Goal: Use online tool/utility: Use online tool/utility

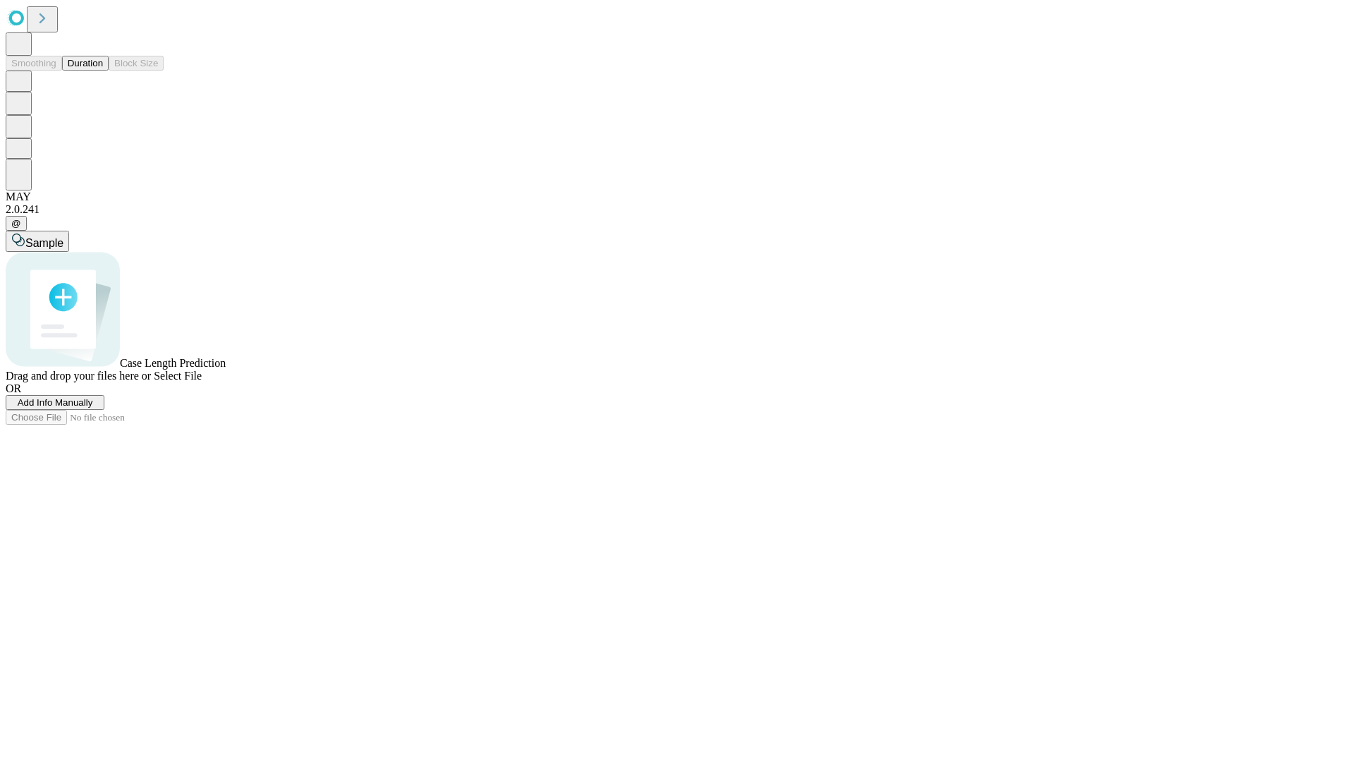
click at [103, 71] on button "Duration" at bounding box center [85, 63] width 47 height 15
click at [63, 237] on span "Sample" at bounding box center [44, 243] width 38 height 12
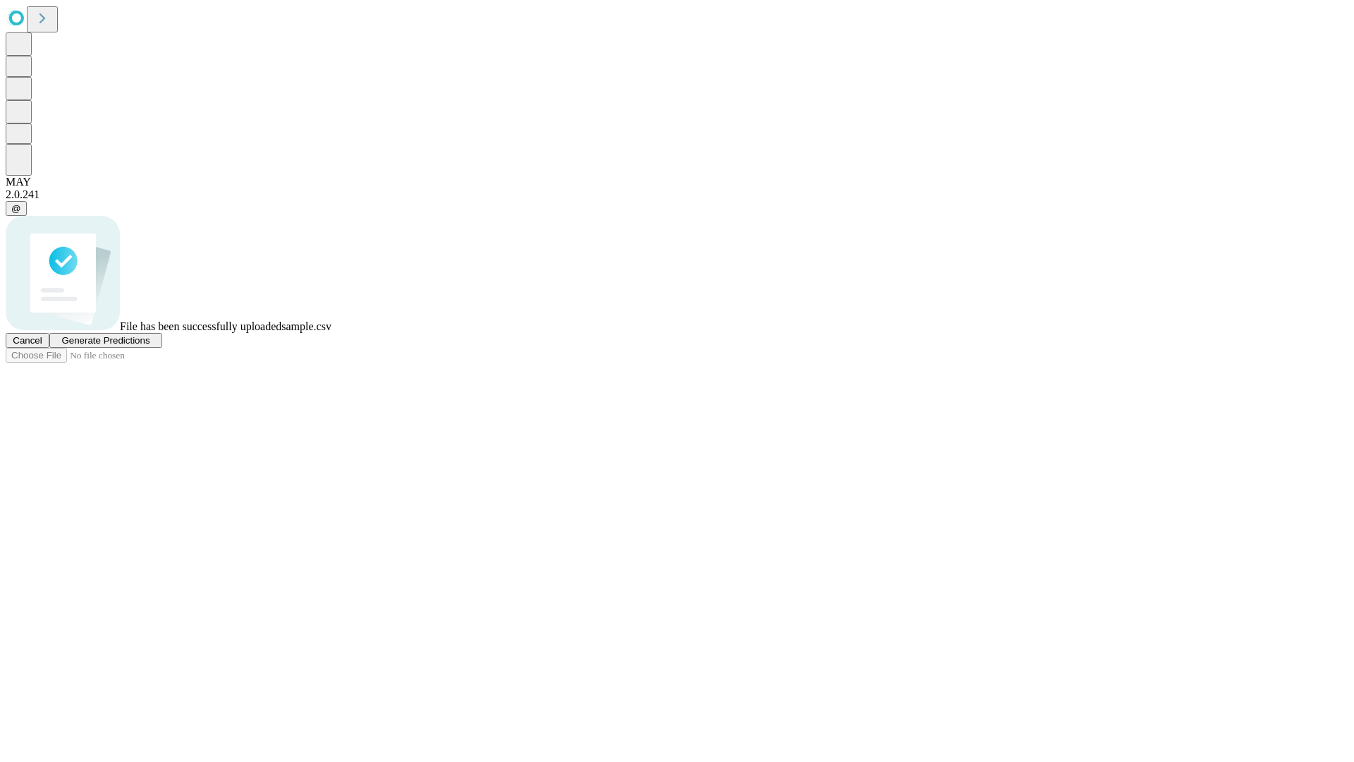
click at [150, 346] on span "Generate Predictions" at bounding box center [105, 340] width 88 height 11
